Goal: Navigation & Orientation: Find specific page/section

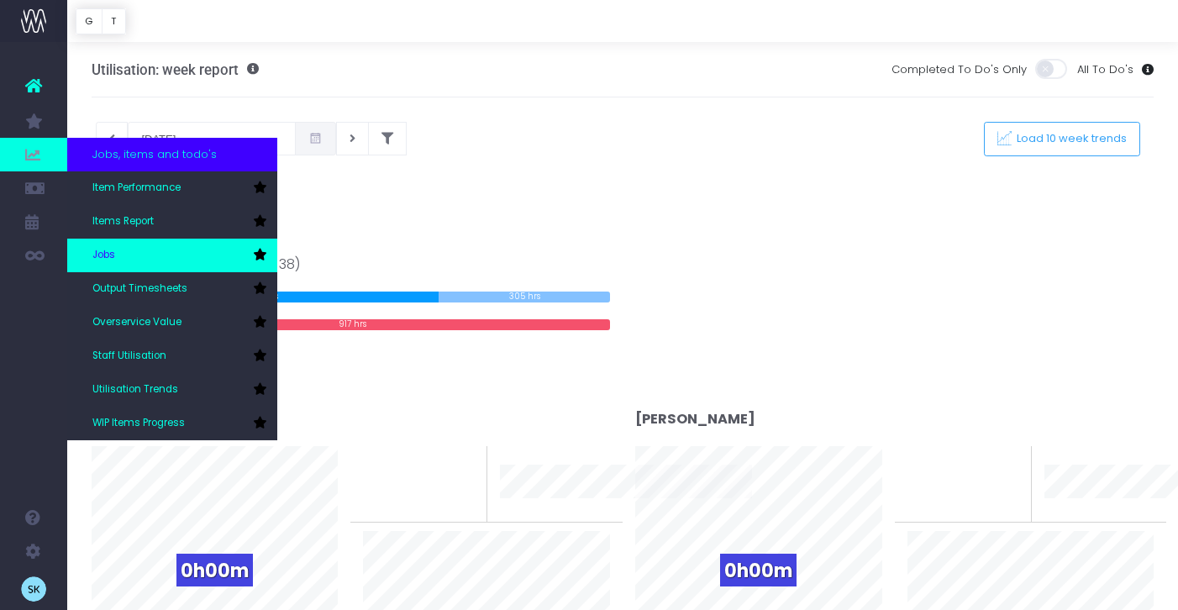
click at [153, 250] on link "Jobs" at bounding box center [172, 256] width 210 height 34
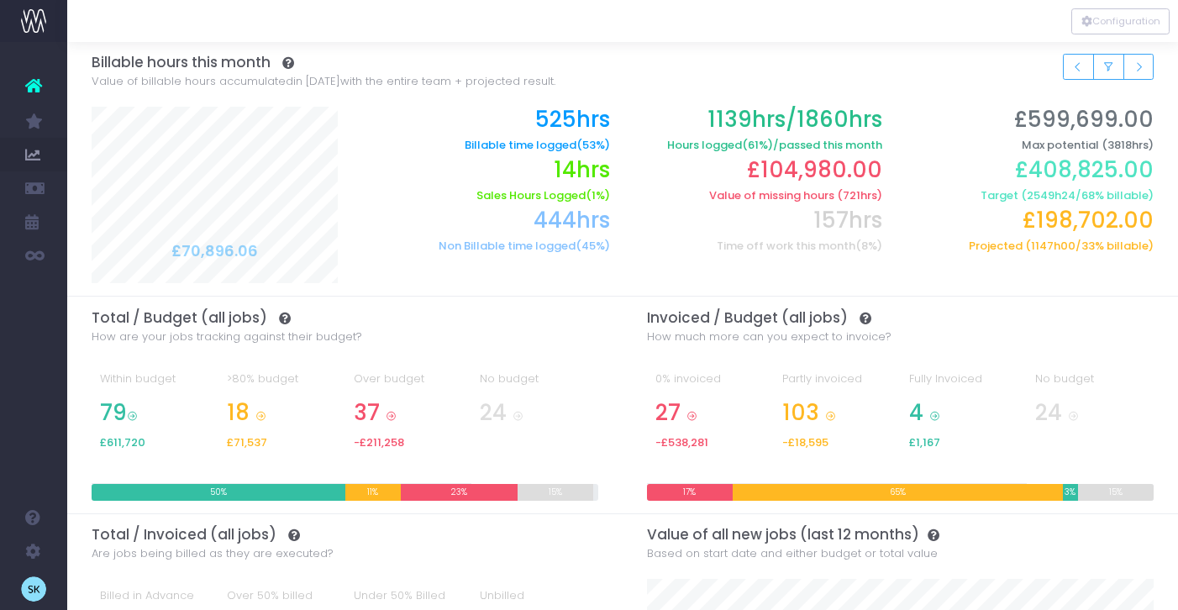
click at [34, 85] on icon at bounding box center [33, 86] width 17 height 22
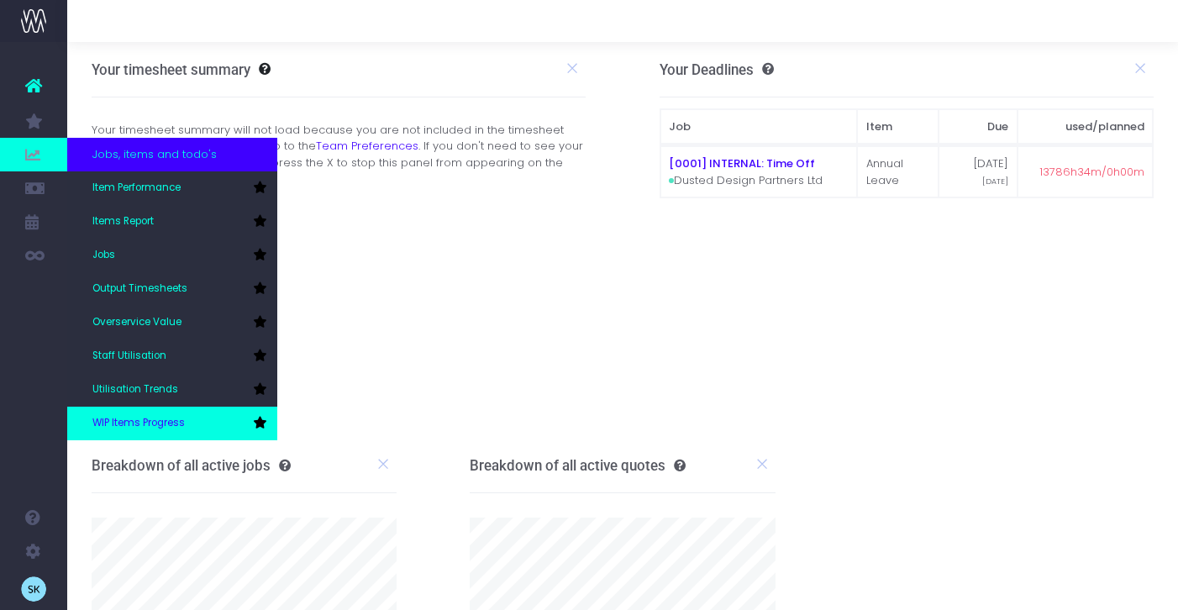
click at [161, 423] on span "WIP Items Progress" at bounding box center [138, 423] width 92 height 15
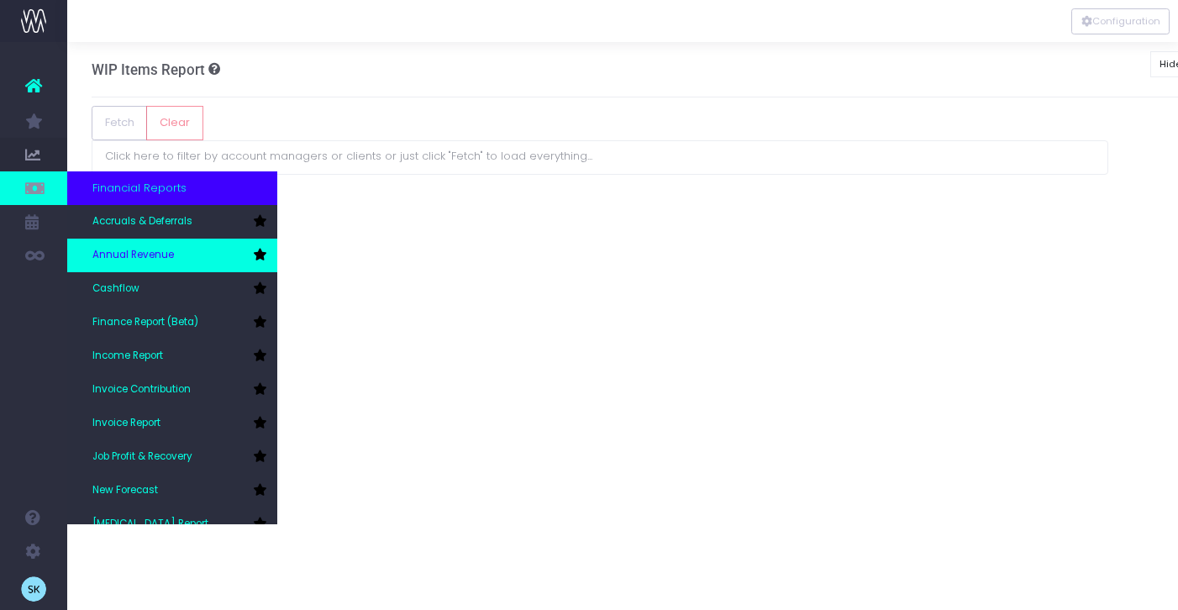
scroll to position [84, 0]
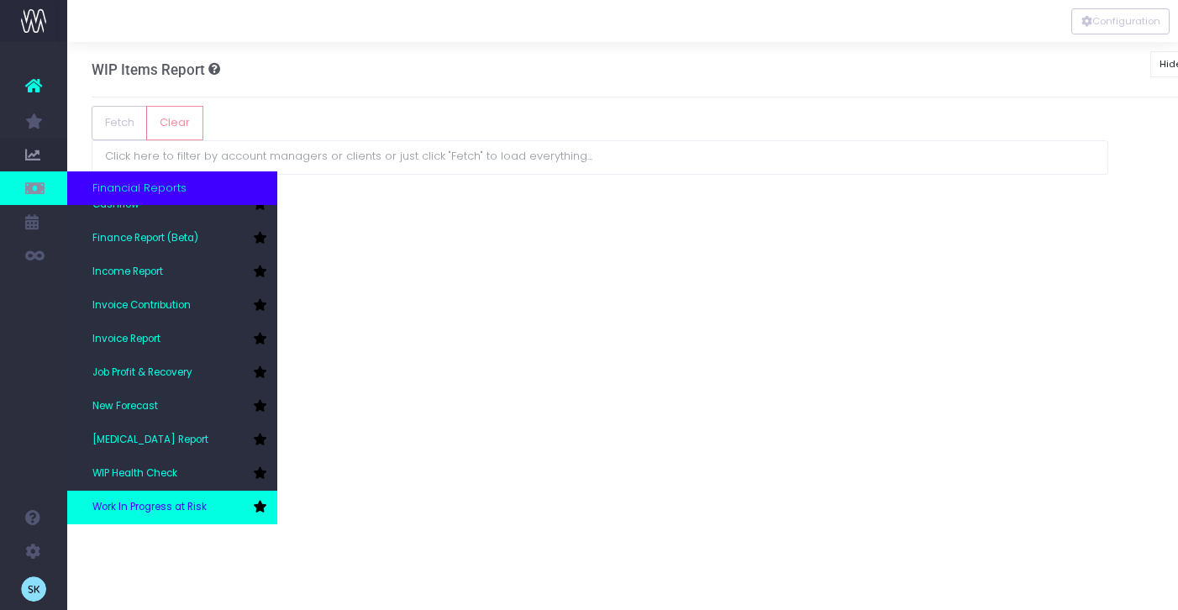
click at [128, 511] on span "Work In Progress at Risk" at bounding box center [149, 507] width 114 height 15
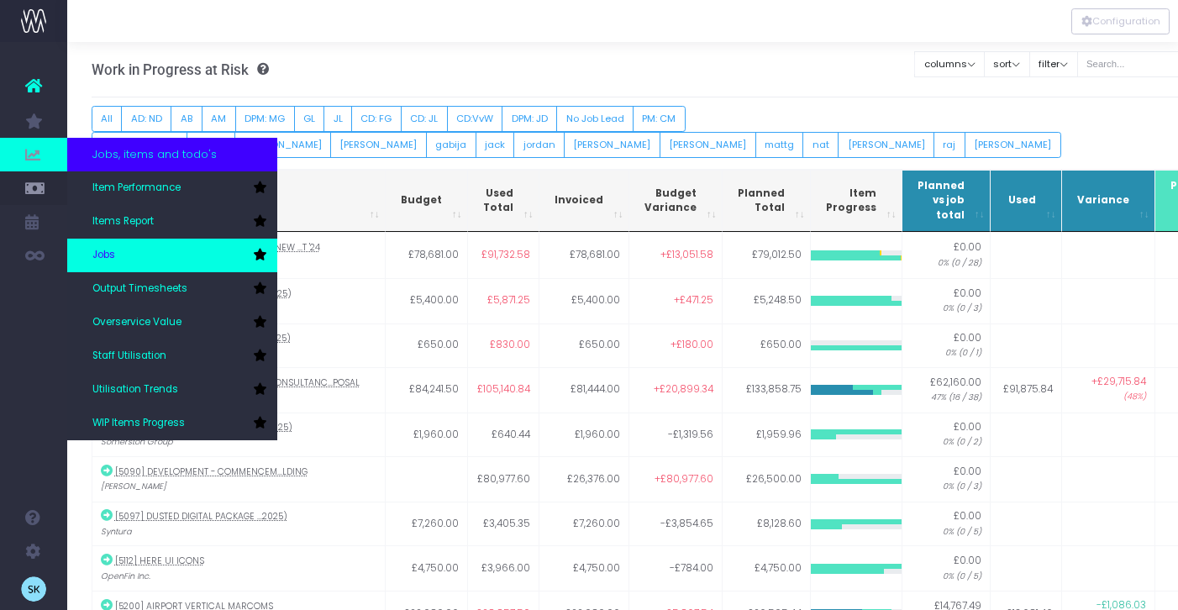
click at [160, 259] on link "Jobs" at bounding box center [172, 256] width 210 height 34
